Goal: Purchase product/service

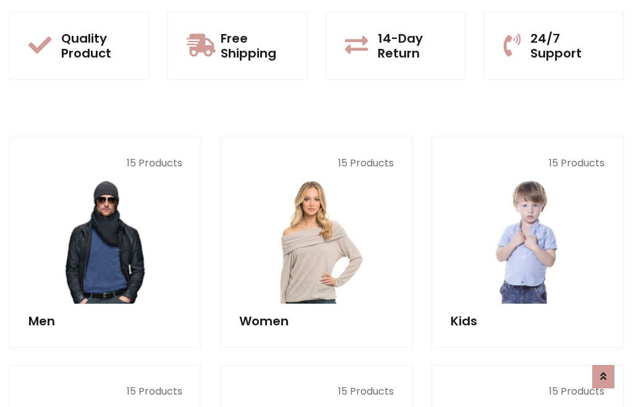
scroll to position [63, 0]
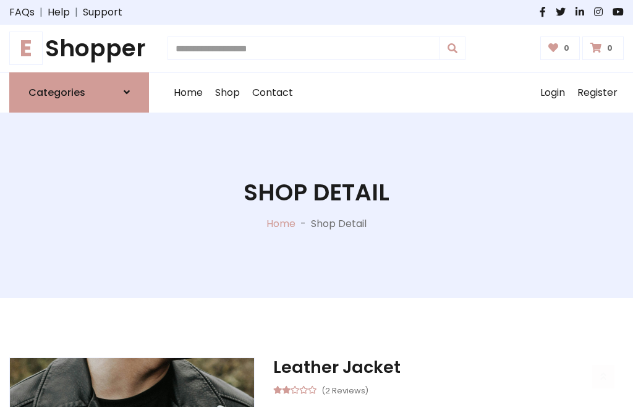
click at [79, 48] on h1 "E Shopper" at bounding box center [79, 49] width 140 height 28
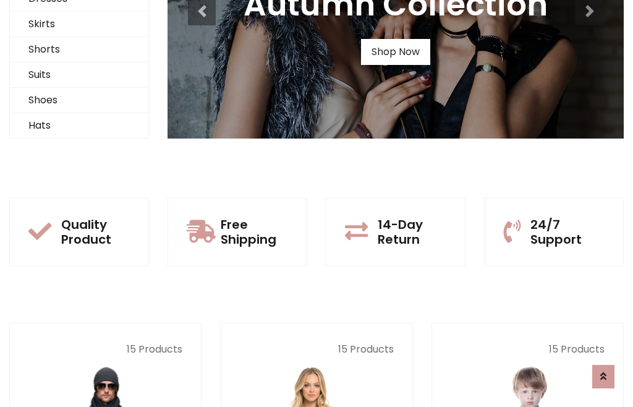
scroll to position [119, 0]
